Goal: Information Seeking & Learning: Learn about a topic

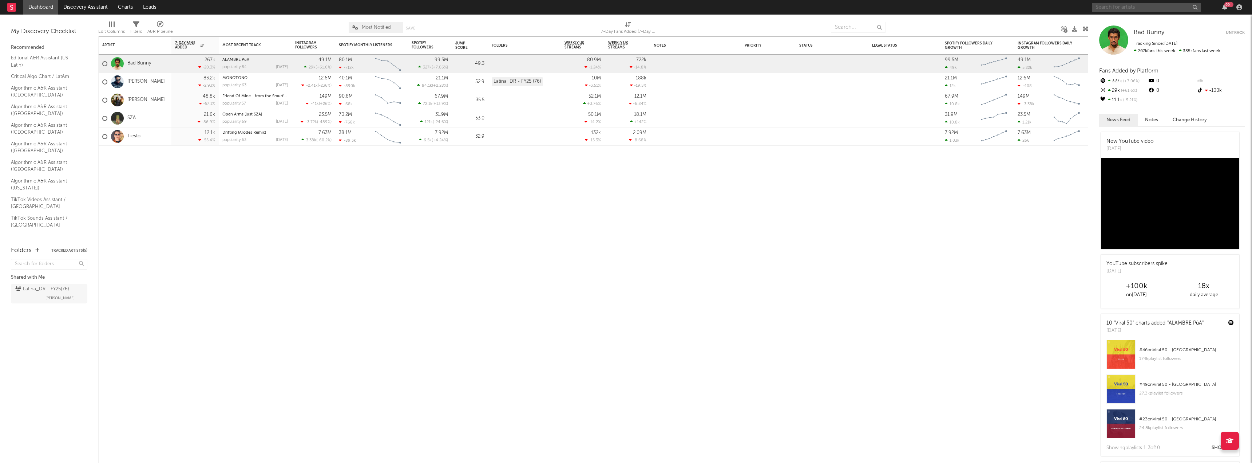
click at [1116, 4] on input "text" at bounding box center [1146, 7] width 109 height 9
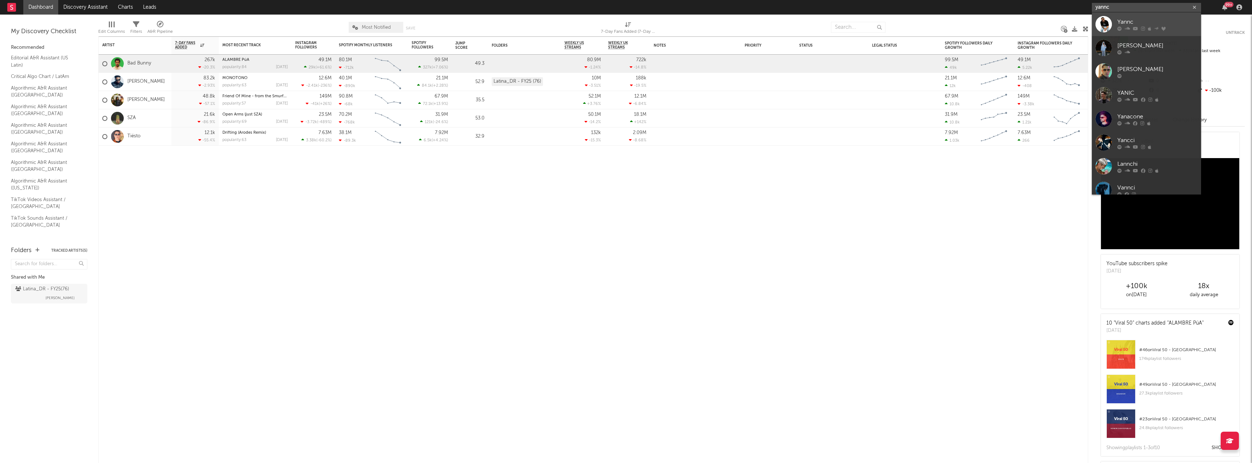
type input "yannc"
click at [1121, 31] on icon at bounding box center [1120, 28] width 4 height 4
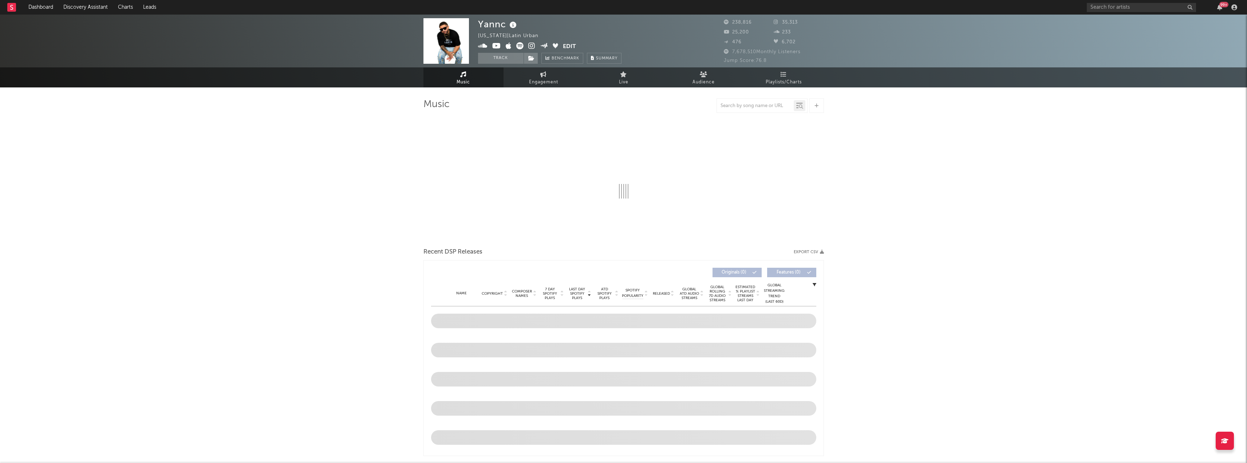
select select "6m"
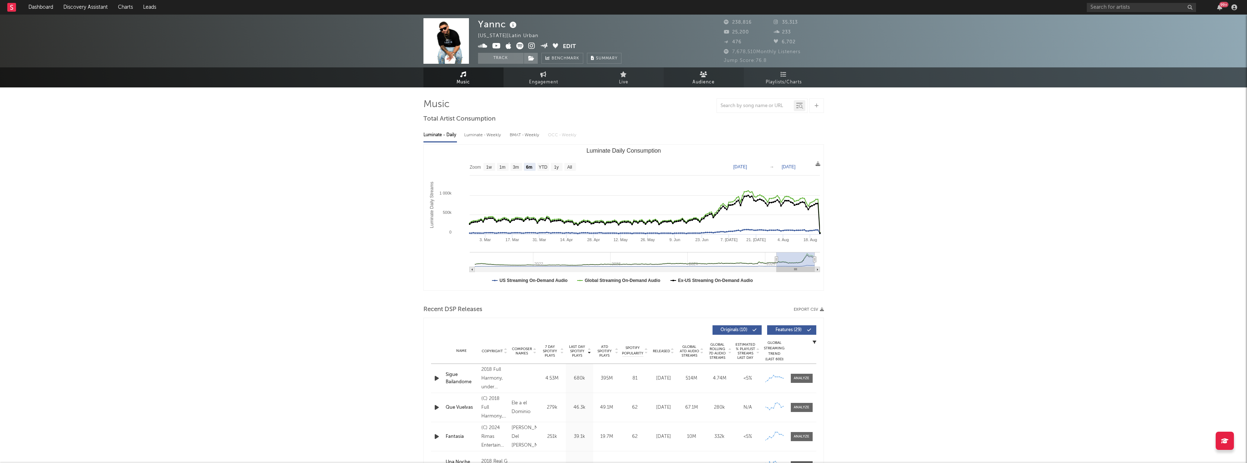
click at [699, 83] on span "Audience" at bounding box center [703, 82] width 22 height 9
